Goal: Task Accomplishment & Management: Use online tool/utility

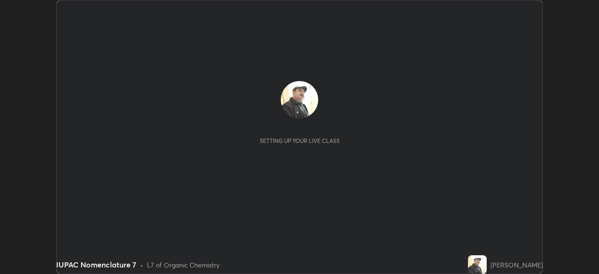
scroll to position [274, 599]
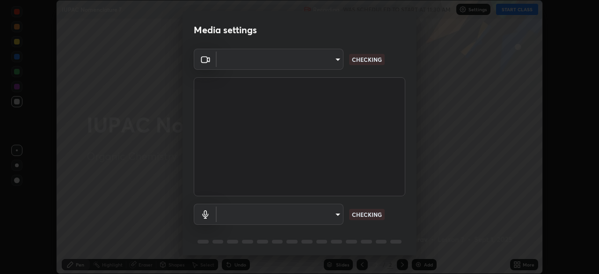
click at [335, 214] on body "Erase all IUPAC Nomenclature 7 Recording WAS SCHEDULED TO START AT 11:30 AM Set…" at bounding box center [299, 137] width 599 height 274
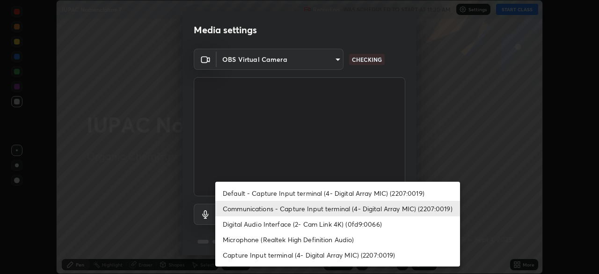
type input "a336d64f64e55d8aa7a740c0692a000d9b2cd72565bf31e1fe246034b728a4c7"
type input "communications"
click at [344, 206] on li "Communications - Capture Input terminal (4- Digital Array MIC) (2207:0019)" at bounding box center [337, 208] width 245 height 15
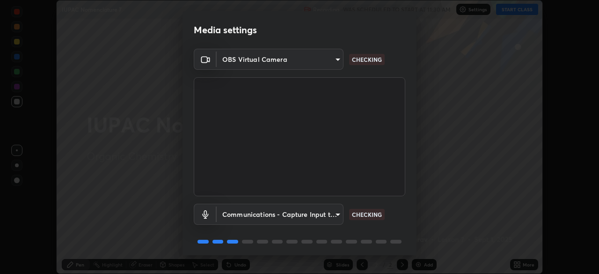
scroll to position [33, 0]
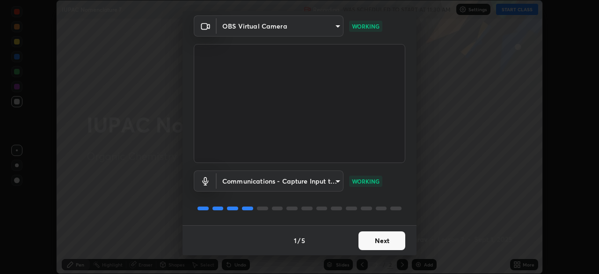
click at [370, 237] on button "Next" at bounding box center [382, 240] width 47 height 19
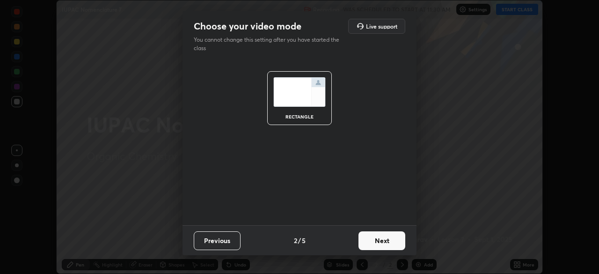
click at [371, 241] on button "Next" at bounding box center [382, 240] width 47 height 19
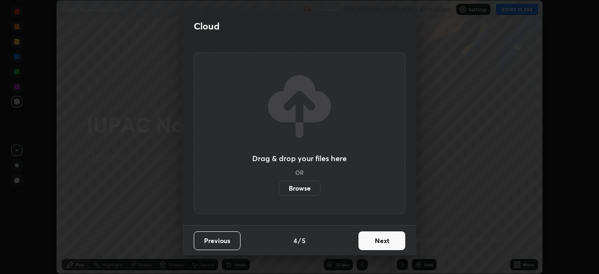
click at [371, 241] on button "Next" at bounding box center [382, 240] width 47 height 19
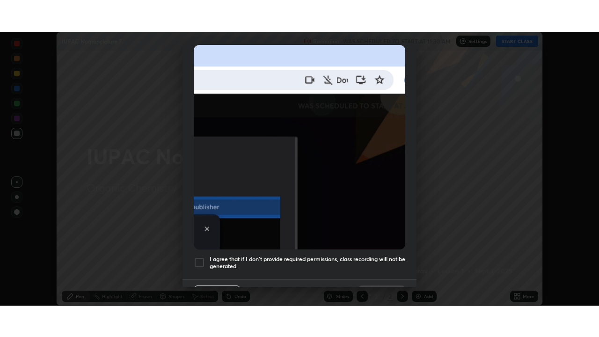
scroll to position [224, 0]
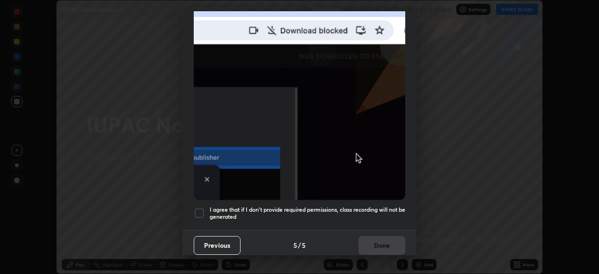
click at [357, 206] on h5 "I agree that if I don't provide required permissions, class recording will not …" at bounding box center [308, 213] width 196 height 15
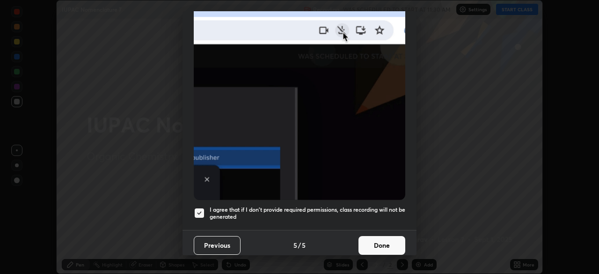
click at [370, 241] on button "Done" at bounding box center [382, 245] width 47 height 19
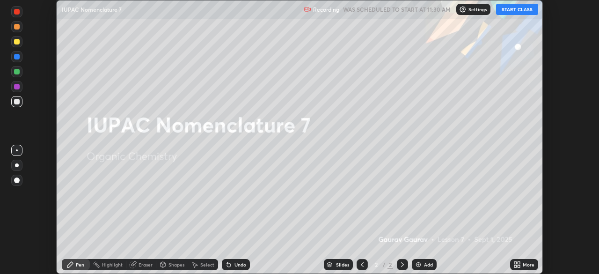
click at [512, 9] on button "START CLASS" at bounding box center [517, 9] width 42 height 11
click at [419, 263] on img at bounding box center [418, 264] width 7 height 7
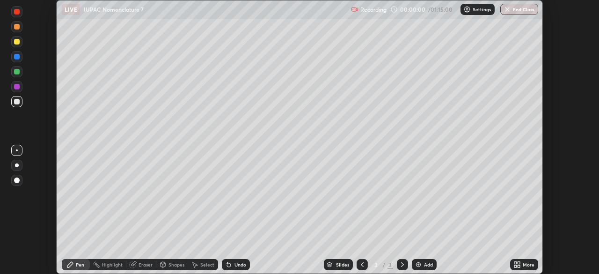
click at [516, 261] on icon at bounding box center [517, 264] width 7 height 7
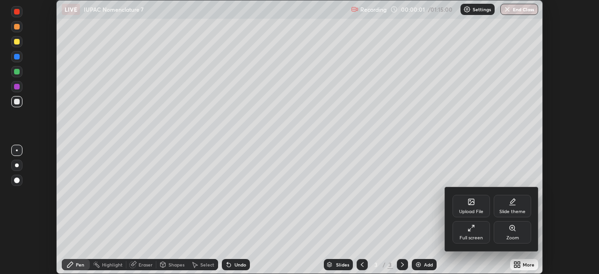
click at [477, 227] on div "Full screen" at bounding box center [471, 232] width 37 height 22
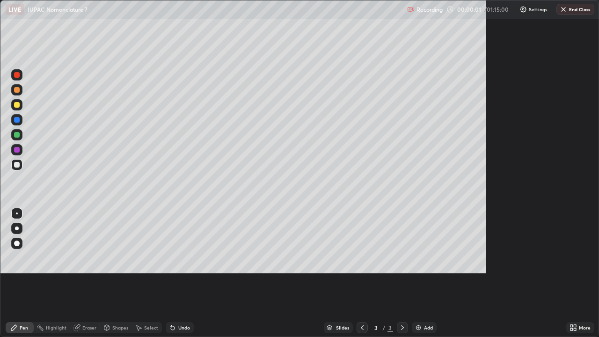
scroll to position [337, 599]
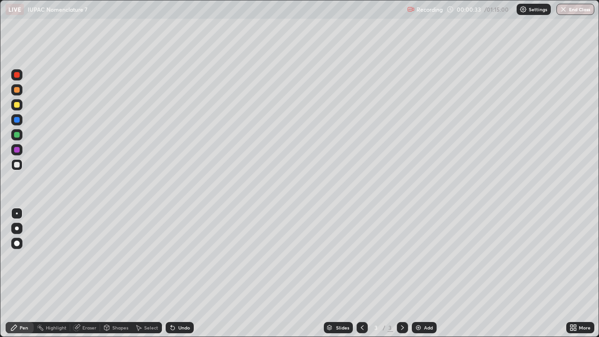
click at [20, 104] on div at bounding box center [16, 104] width 11 height 11
click at [17, 164] on div at bounding box center [17, 165] width 6 height 6
click at [18, 104] on div at bounding box center [17, 105] width 6 height 6
click at [428, 18] on div "Recording" at bounding box center [425, 9] width 36 height 18
click at [17, 163] on div at bounding box center [17, 165] width 6 height 6
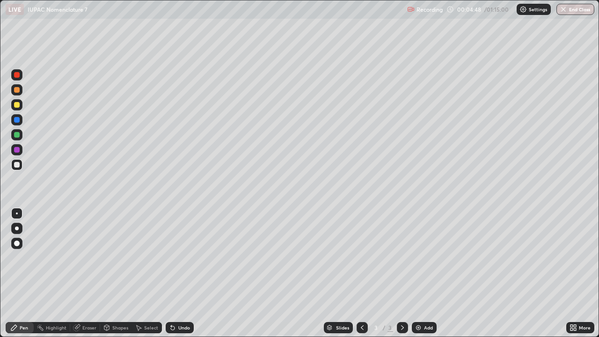
click at [18, 104] on div at bounding box center [17, 105] width 6 height 6
click at [419, 273] on img at bounding box center [418, 327] width 7 height 7
click at [18, 162] on div at bounding box center [17, 165] width 6 height 6
click at [16, 103] on div at bounding box center [17, 105] width 6 height 6
click at [18, 165] on div at bounding box center [17, 165] width 6 height 6
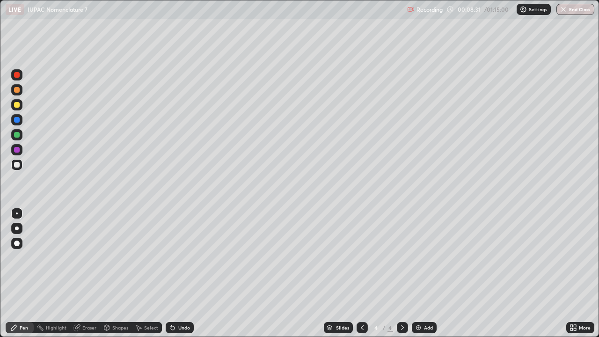
click at [418, 273] on img at bounding box center [418, 327] width 7 height 7
click at [21, 104] on div at bounding box center [16, 104] width 11 height 11
click at [181, 273] on div "Undo" at bounding box center [184, 327] width 12 height 5
click at [15, 164] on div at bounding box center [17, 165] width 6 height 6
click at [181, 273] on div "Undo" at bounding box center [184, 327] width 12 height 5
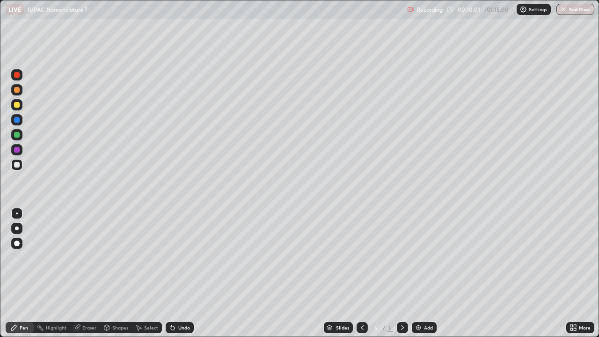
click at [178, 273] on div "Undo" at bounding box center [184, 327] width 12 height 5
click at [176, 273] on div "Undo" at bounding box center [180, 327] width 28 height 11
click at [178, 273] on div "Undo" at bounding box center [178, 327] width 32 height 19
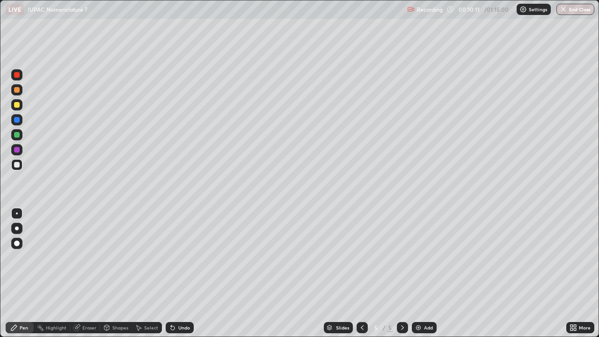
click at [18, 100] on div at bounding box center [16, 104] width 11 height 11
click at [21, 165] on div at bounding box center [16, 164] width 11 height 11
click at [86, 273] on div "Eraser" at bounding box center [89, 327] width 14 height 5
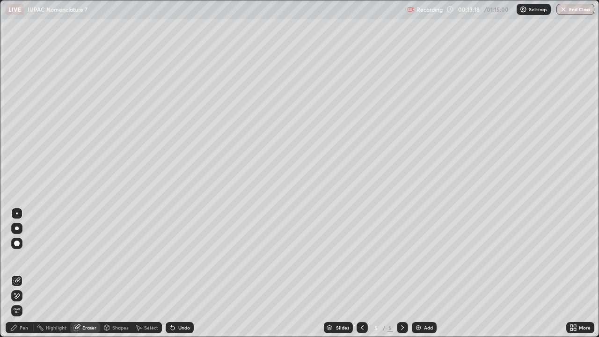
click at [21, 273] on div "Pen" at bounding box center [24, 327] width 8 height 5
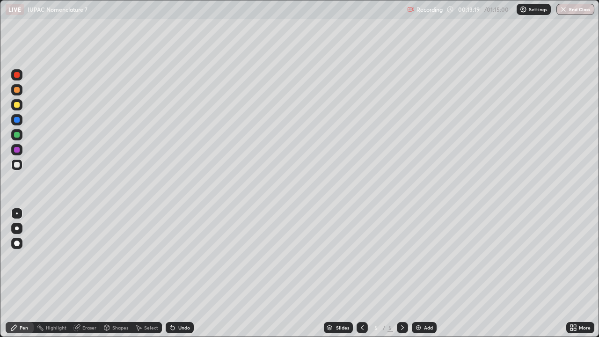
click at [18, 104] on div at bounding box center [17, 105] width 6 height 6
click at [420, 273] on img at bounding box center [418, 327] width 7 height 7
click at [182, 273] on div "Undo" at bounding box center [184, 327] width 12 height 5
click at [19, 164] on div at bounding box center [17, 165] width 6 height 6
click at [16, 104] on div at bounding box center [17, 105] width 6 height 6
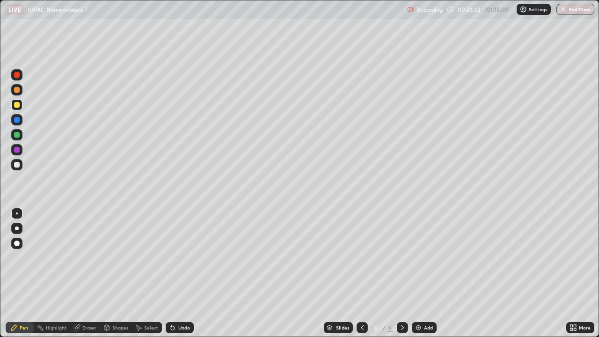
click at [419, 273] on img at bounding box center [418, 327] width 7 height 7
click at [16, 163] on div at bounding box center [17, 165] width 6 height 6
click at [88, 273] on div "Eraser" at bounding box center [89, 327] width 14 height 5
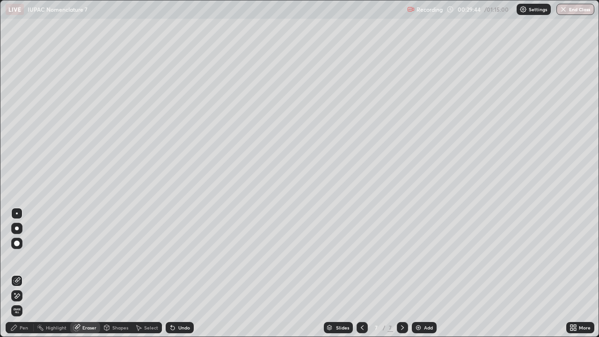
click at [20, 273] on div "Pen" at bounding box center [24, 327] width 8 height 5
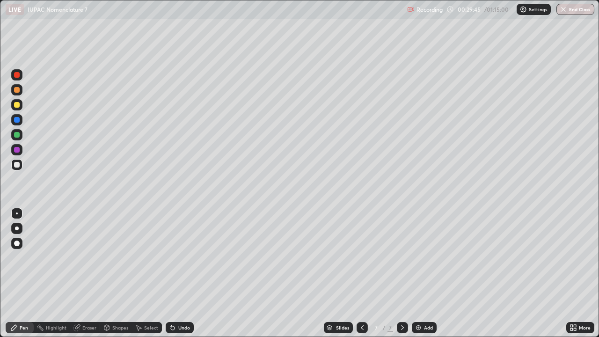
click at [19, 104] on div at bounding box center [17, 105] width 6 height 6
click at [19, 163] on div at bounding box center [17, 165] width 6 height 6
click at [420, 273] on img at bounding box center [418, 327] width 7 height 7
click at [16, 105] on div at bounding box center [17, 105] width 6 height 6
click at [421, 273] on div "Add" at bounding box center [424, 327] width 25 height 11
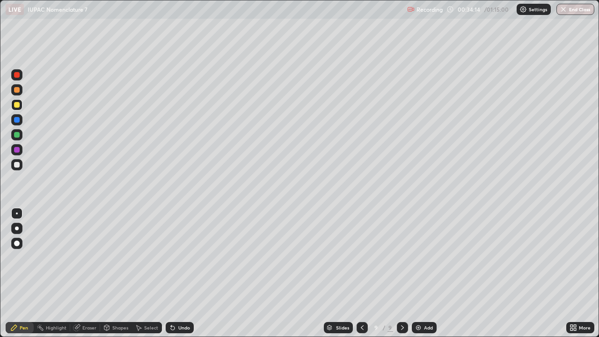
click at [185, 273] on div "Undo" at bounding box center [184, 327] width 12 height 5
click at [183, 273] on div "Undo" at bounding box center [180, 327] width 28 height 11
click at [180, 273] on div "Undo" at bounding box center [180, 327] width 28 height 11
click at [179, 273] on div "Undo" at bounding box center [180, 327] width 28 height 11
click at [178, 273] on div "Undo" at bounding box center [180, 327] width 28 height 11
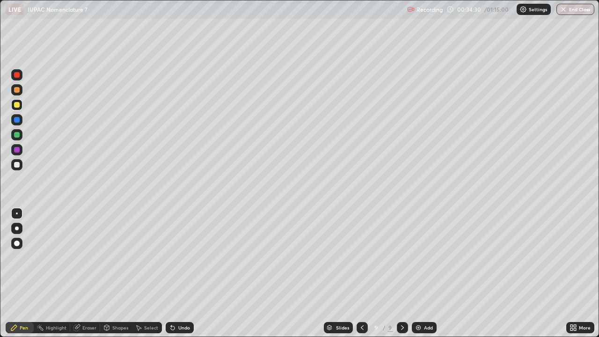
click at [179, 273] on div "Undo" at bounding box center [180, 327] width 28 height 11
click at [19, 165] on div at bounding box center [17, 165] width 6 height 6
click at [16, 103] on div at bounding box center [17, 105] width 6 height 6
click at [90, 273] on div "Eraser" at bounding box center [89, 327] width 14 height 5
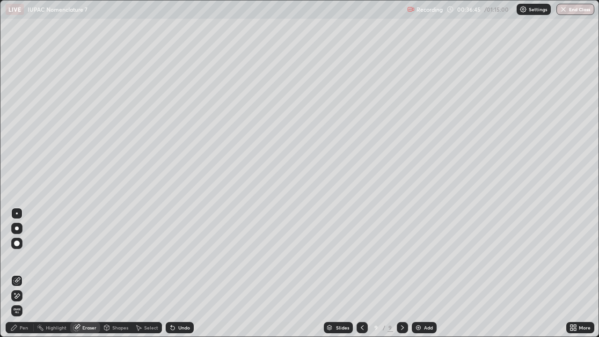
click at [22, 273] on div "Pen" at bounding box center [24, 327] width 8 height 5
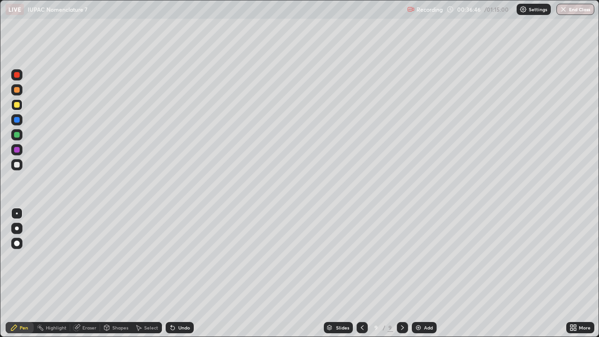
click at [16, 167] on div at bounding box center [17, 165] width 6 height 6
click at [19, 103] on div at bounding box center [17, 105] width 6 height 6
click at [420, 273] on img at bounding box center [418, 327] width 7 height 7
click at [88, 273] on div "Eraser" at bounding box center [89, 327] width 14 height 5
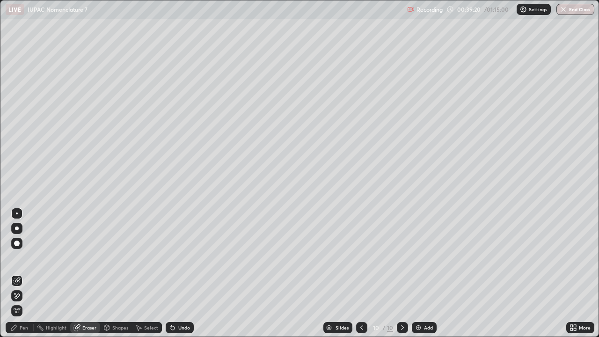
click at [26, 273] on div "Pen" at bounding box center [24, 327] width 8 height 5
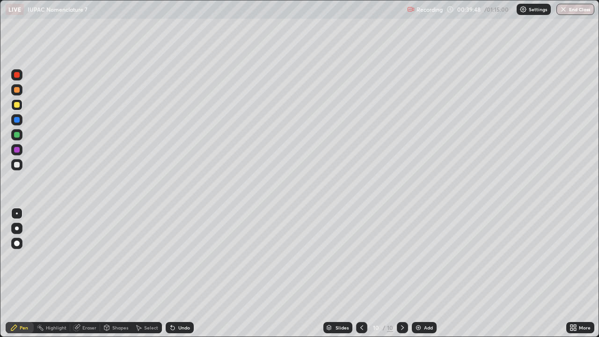
click at [82, 273] on div "Eraser" at bounding box center [89, 327] width 14 height 5
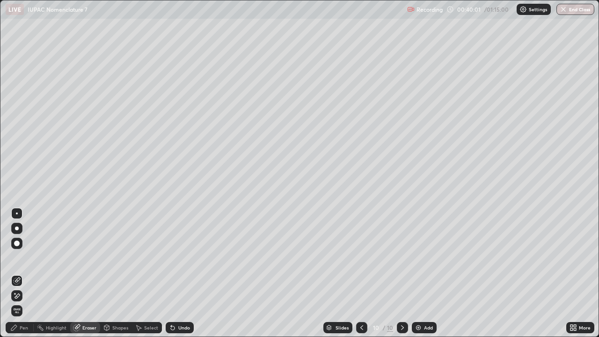
click at [22, 273] on div "Pen" at bounding box center [24, 327] width 8 height 5
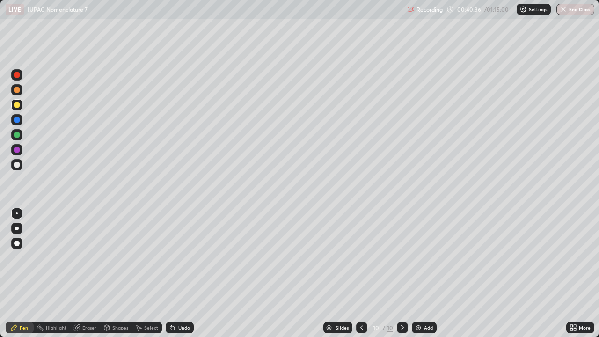
click at [89, 273] on div "Eraser" at bounding box center [89, 327] width 14 height 5
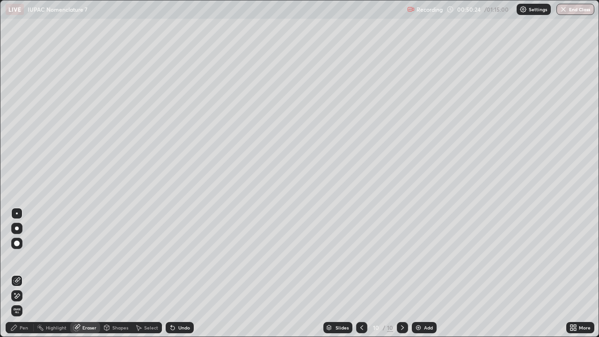
click at [24, 273] on div "Pen" at bounding box center [24, 327] width 8 height 5
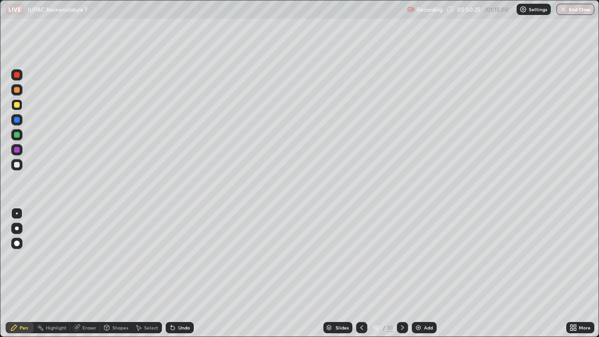
click at [18, 106] on div at bounding box center [17, 105] width 6 height 6
click at [20, 162] on div at bounding box center [16, 164] width 11 height 11
click at [182, 273] on div "Undo" at bounding box center [184, 327] width 12 height 5
click at [179, 273] on div "Undo" at bounding box center [178, 327] width 32 height 19
click at [185, 273] on div "Undo" at bounding box center [184, 327] width 12 height 5
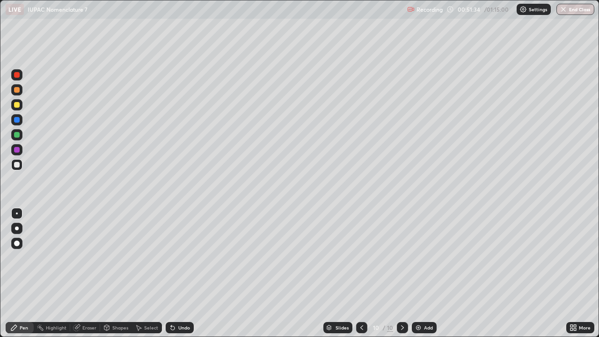
click at [185, 273] on div "Undo" at bounding box center [184, 327] width 12 height 5
click at [189, 273] on div "Undo" at bounding box center [180, 327] width 28 height 11
click at [188, 273] on div "Undo" at bounding box center [180, 327] width 28 height 11
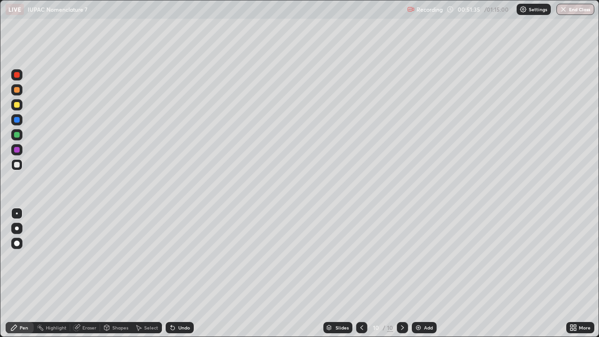
click at [188, 273] on div "Undo" at bounding box center [180, 327] width 28 height 11
click at [24, 273] on div "Pen" at bounding box center [24, 327] width 8 height 5
click at [19, 106] on div at bounding box center [17, 105] width 6 height 6
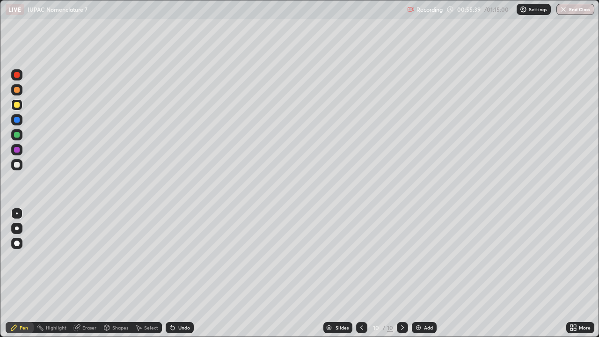
click at [420, 273] on img at bounding box center [418, 327] width 7 height 7
click at [16, 164] on div at bounding box center [17, 165] width 6 height 6
click at [424, 273] on div "Add" at bounding box center [428, 327] width 9 height 5
click at [83, 273] on div "Eraser" at bounding box center [89, 327] width 14 height 5
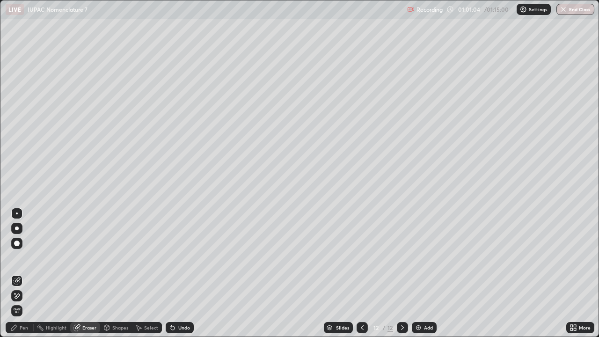
click at [22, 273] on div "Pen" at bounding box center [24, 327] width 8 height 5
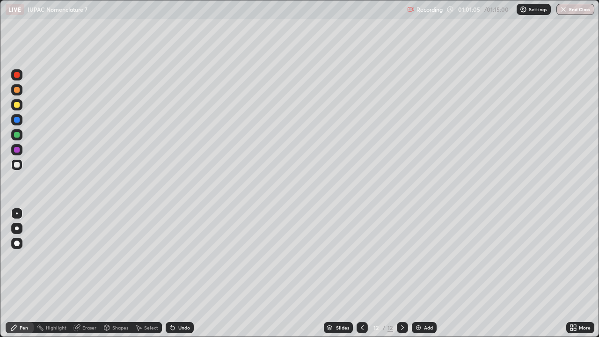
click at [17, 105] on div at bounding box center [17, 105] width 6 height 6
click at [363, 273] on icon at bounding box center [362, 327] width 7 height 7
click at [362, 273] on icon at bounding box center [362, 327] width 7 height 7
click at [363, 273] on icon at bounding box center [362, 327] width 7 height 7
click at [401, 273] on icon at bounding box center [402, 327] width 3 height 5
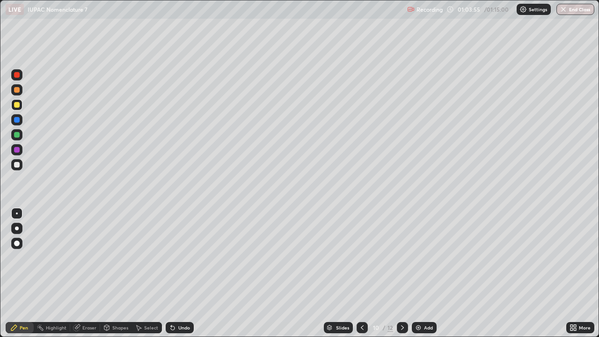
click at [402, 273] on icon at bounding box center [402, 327] width 7 height 7
click at [19, 165] on div at bounding box center [17, 165] width 6 height 6
click at [568, 7] on button "End Class" at bounding box center [576, 9] width 38 height 11
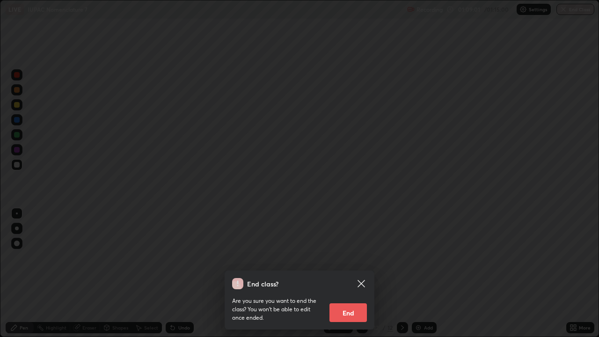
click at [351, 273] on button "End" at bounding box center [348, 312] width 37 height 19
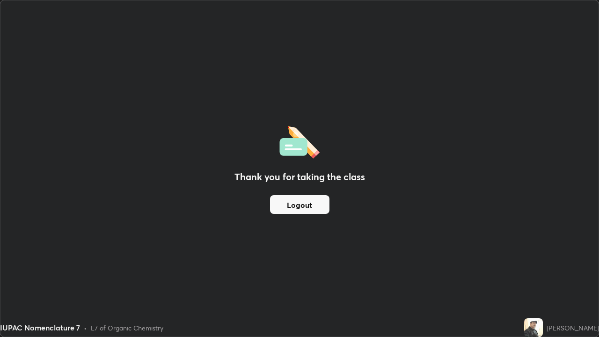
click at [540, 273] on img at bounding box center [533, 327] width 19 height 19
click at [541, 273] on img at bounding box center [533, 327] width 19 height 19
click at [296, 202] on button "Logout" at bounding box center [299, 204] width 59 height 19
